Goal: Task Accomplishment & Management: Complete application form

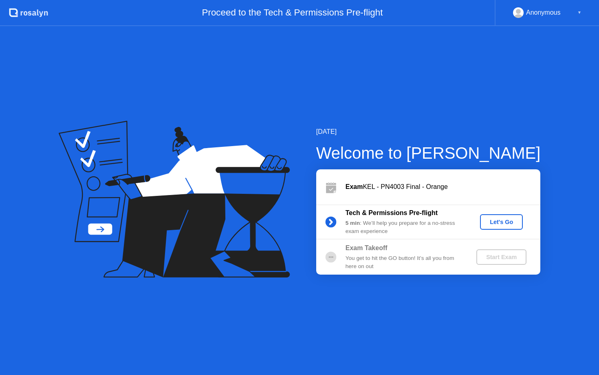
click at [503, 223] on div "Let's Go" at bounding box center [502, 222] width 36 height 7
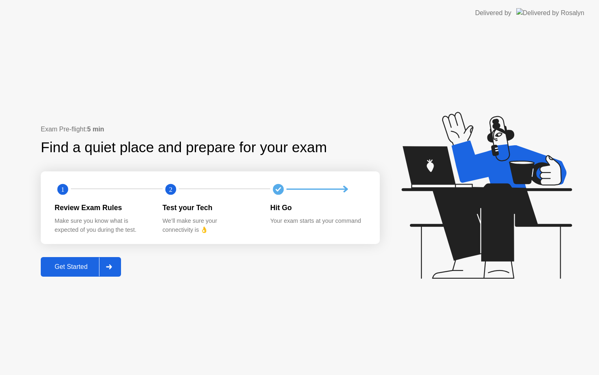
click at [73, 270] on div "Get Started" at bounding box center [71, 266] width 56 height 7
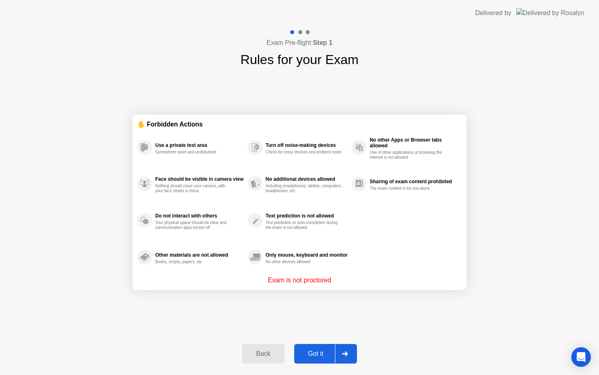
click at [320, 353] on div "Got it" at bounding box center [316, 353] width 38 height 7
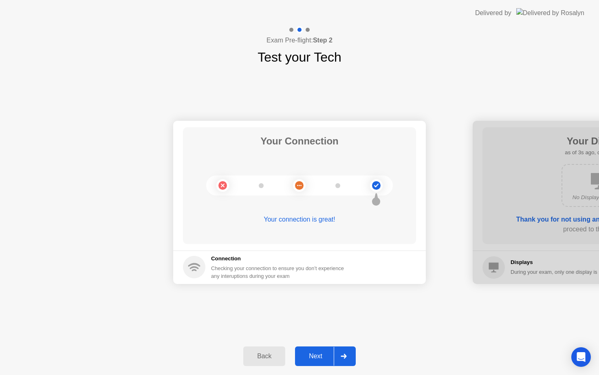
click at [321, 356] on div "Next" at bounding box center [316, 355] width 36 height 7
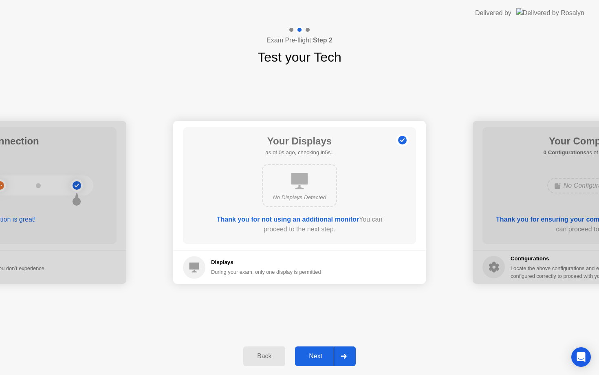
click at [321, 356] on div "Next" at bounding box center [316, 355] width 36 height 7
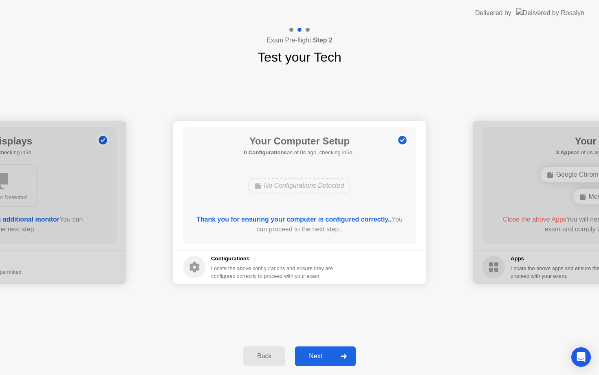
click at [322, 356] on div "Next" at bounding box center [316, 355] width 36 height 7
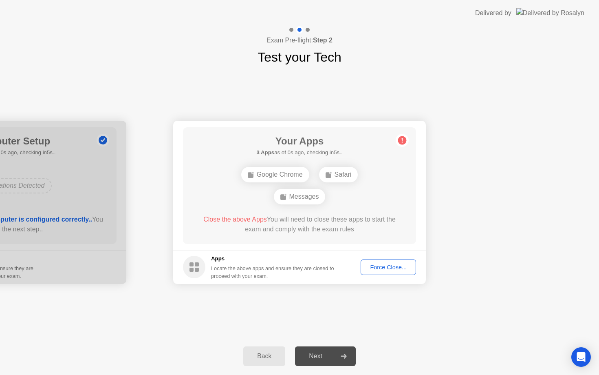
click at [322, 356] on div "Next" at bounding box center [316, 355] width 36 height 7
click at [324, 357] on div "Next" at bounding box center [316, 355] width 36 height 7
click at [379, 267] on div "Force Close..." at bounding box center [389, 267] width 50 height 7
click at [382, 268] on div "Force Close..." at bounding box center [389, 267] width 50 height 7
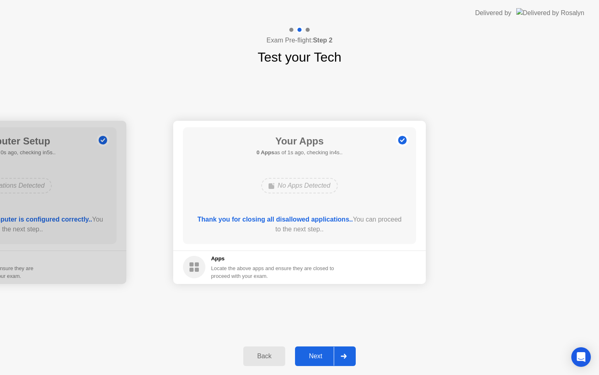
click at [323, 356] on div "Next" at bounding box center [316, 355] width 36 height 7
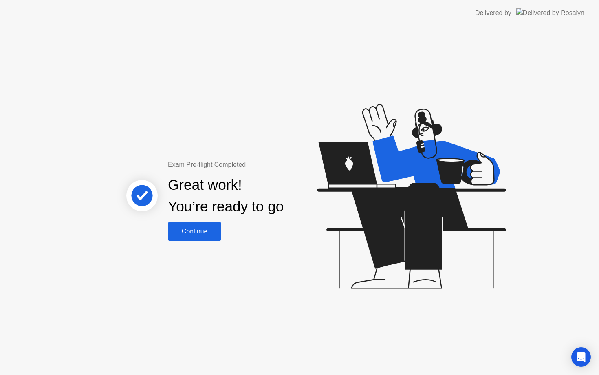
click at [201, 237] on button "Continue" at bounding box center [194, 231] width 53 height 20
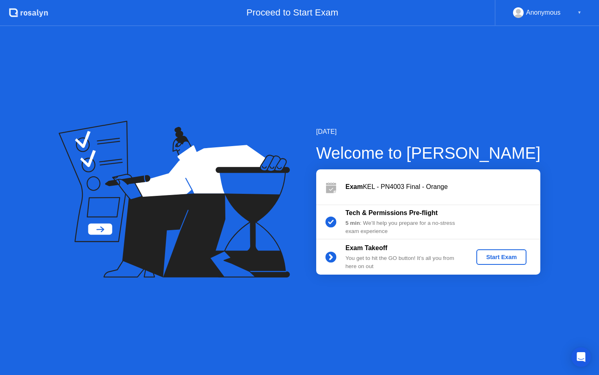
click at [503, 256] on div "Start Exam" at bounding box center [502, 257] width 44 height 7
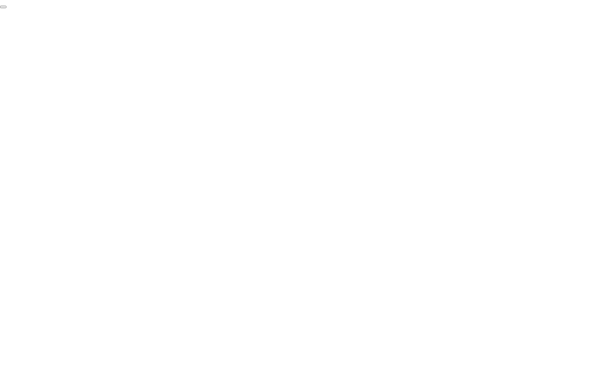
click div "End Proctoring Session"
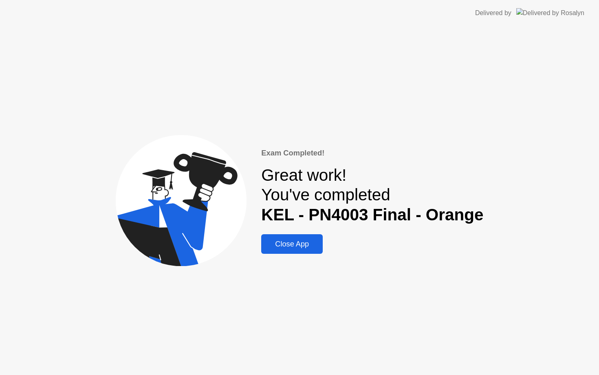
click at [309, 245] on div "Close App" at bounding box center [292, 244] width 57 height 9
